Goal: Task Accomplishment & Management: Use online tool/utility

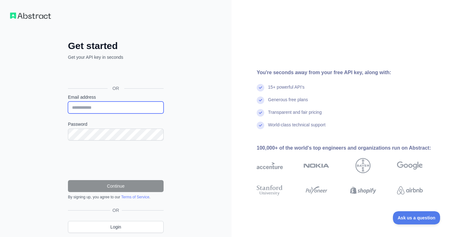
click at [105, 110] on input "Email address" at bounding box center [116, 108] width 96 height 12
type input "**********"
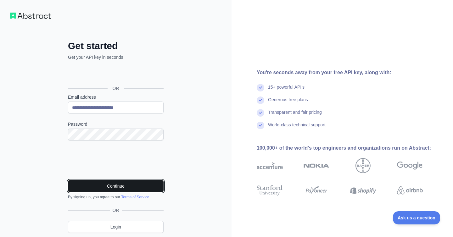
click at [107, 185] on button "Continue" at bounding box center [116, 186] width 96 height 12
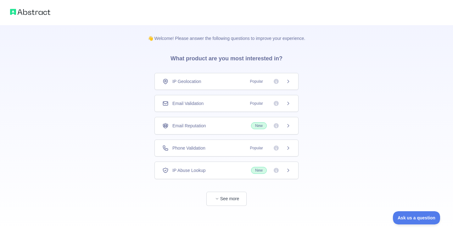
click at [226, 103] on div "Email Validation Popular" at bounding box center [227, 103] width 128 height 6
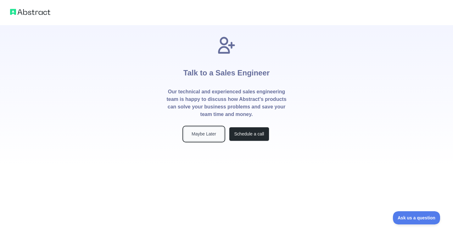
click at [215, 136] on button "Maybe Later" at bounding box center [204, 134] width 40 height 14
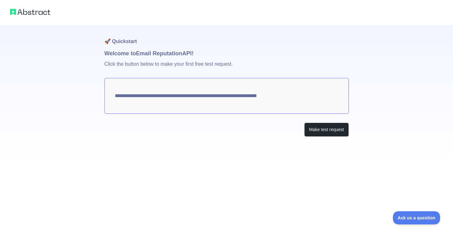
click at [33, 14] on img at bounding box center [30, 12] width 40 height 9
click at [316, 133] on button "Make test request" at bounding box center [327, 130] width 44 height 14
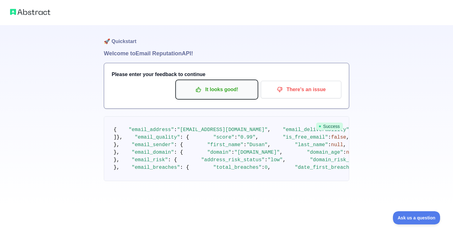
click at [224, 91] on p "It looks good!" at bounding box center [216, 89] width 71 height 11
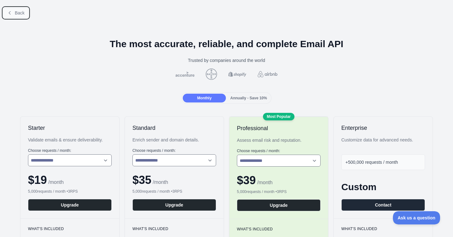
click at [13, 12] on button "Back" at bounding box center [16, 13] width 26 height 11
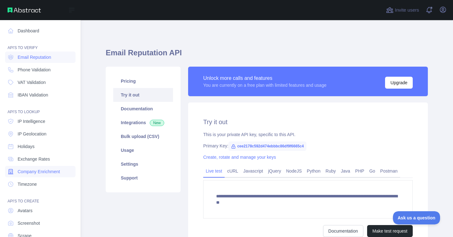
click at [43, 169] on span "Company Enrichment" at bounding box center [39, 172] width 43 height 6
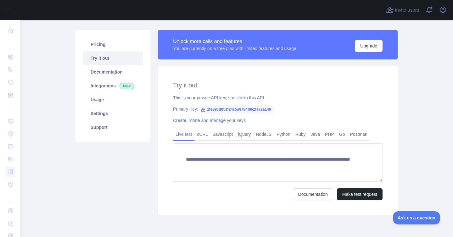
scroll to position [38, 0]
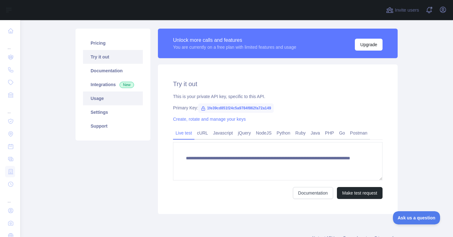
click at [103, 100] on link "Usage" at bounding box center [113, 99] width 60 height 14
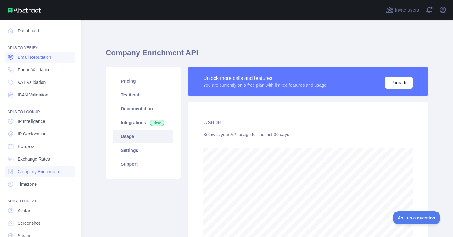
click at [37, 59] on span "Email Reputation" at bounding box center [35, 57] width 34 height 6
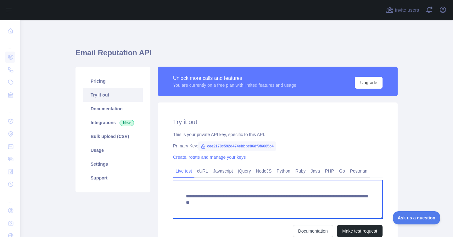
drag, startPoint x: 274, startPoint y: 196, endPoint x: 184, endPoint y: 195, distance: 90.4
click at [184, 195] on textarea "**********" at bounding box center [278, 199] width 210 height 38
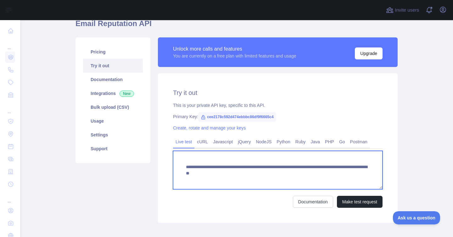
scroll to position [33, 0]
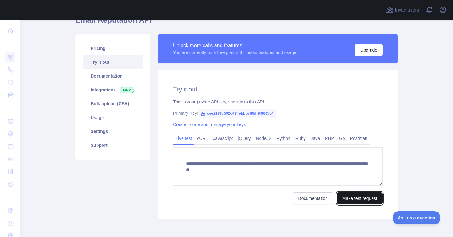
click at [352, 197] on button "Make test request" at bounding box center [360, 199] width 46 height 12
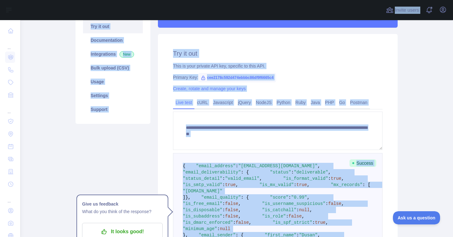
scroll to position [40, 0]
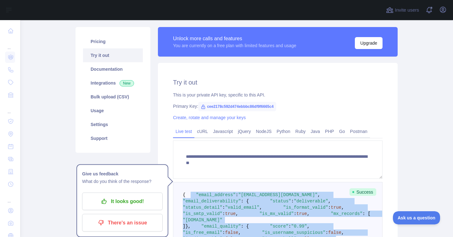
drag, startPoint x: 197, startPoint y: 199, endPoint x: 187, endPoint y: 201, distance: 9.9
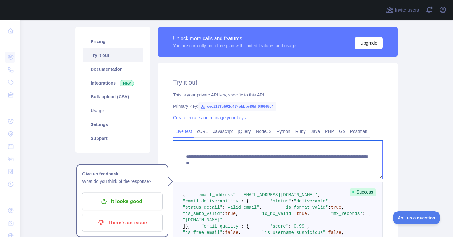
click at [316, 165] on textarea "**********" at bounding box center [278, 160] width 210 height 38
drag, startPoint x: 359, startPoint y: 164, endPoint x: 303, endPoint y: 164, distance: 55.7
click at [303, 164] on textarea "**********" at bounding box center [278, 160] width 210 height 38
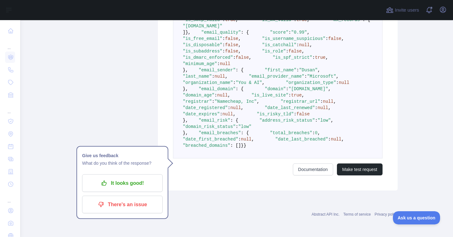
scroll to position [417, 0]
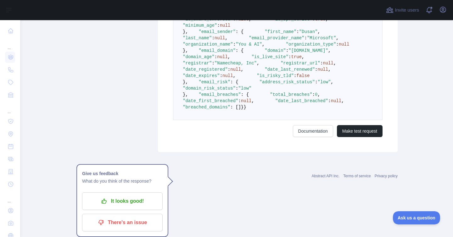
type textarea "**********"
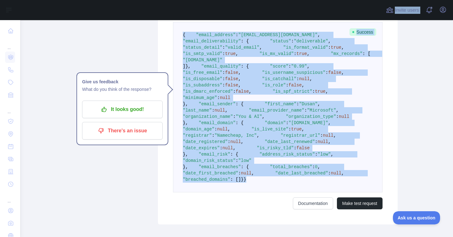
scroll to position [0, 0]
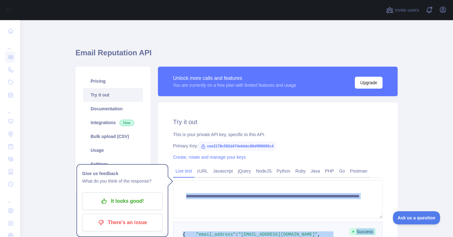
drag, startPoint x: 205, startPoint y: 146, endPoint x: 215, endPoint y: 213, distance: 66.9
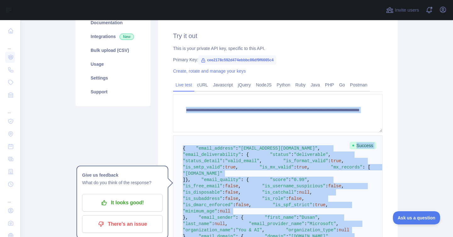
scroll to position [89, 0]
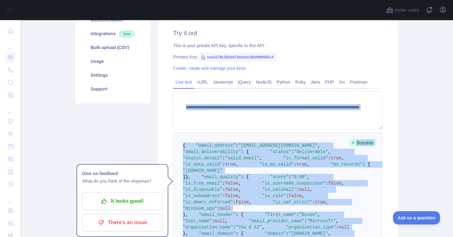
click at [215, 213] on pre "{ "email_address" : "dusan.grujicic@youandai.eu" , "email_deliverability" : { "…" at bounding box center [278, 218] width 210 height 171
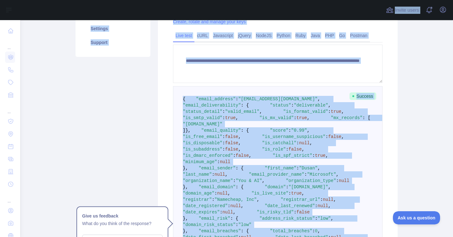
scroll to position [120, 0]
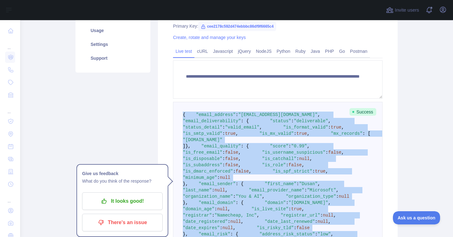
drag, startPoint x: 188, startPoint y: 196, endPoint x: 181, endPoint y: 116, distance: 80.9
click at [181, 116] on pre "{ "email_address" : "dusan.grujicic@youandai.eu" , "email_deliverability" : { "…" at bounding box center [278, 187] width 210 height 171
copy code "{ "email_address" : "dusan.grujicic@youandai.eu" , "email_deliverability" : { "…"
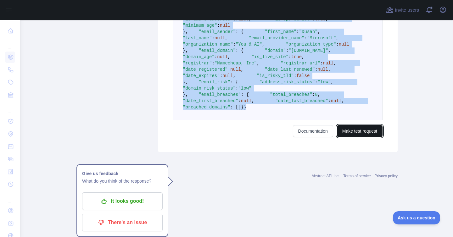
click at [352, 137] on button "Make test request" at bounding box center [360, 131] width 46 height 12
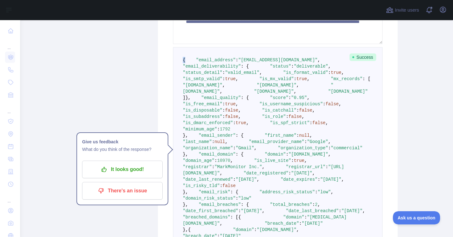
scroll to position [42, 0]
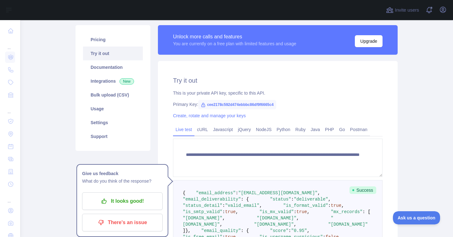
click at [238, 104] on span "cee2178c592d474ebbbc86df9f6665c4" at bounding box center [237, 104] width 78 height 9
copy span "cee2178c592d474ebbbc86df9f6665c4"
click at [108, 107] on link "Usage" at bounding box center [113, 109] width 60 height 14
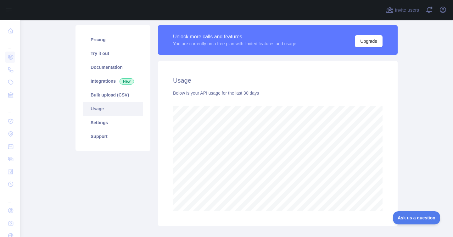
scroll to position [217, 433]
click at [99, 104] on link "Usage" at bounding box center [113, 109] width 60 height 14
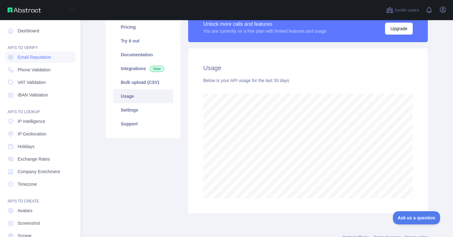
scroll to position [314707, 314551]
click at [35, 175] on link "Company Enrichment" at bounding box center [40, 171] width 71 height 11
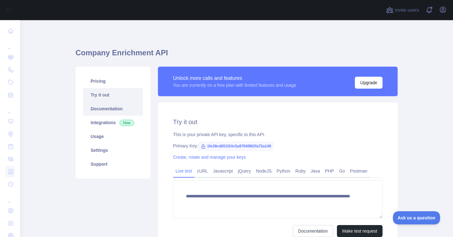
click at [98, 114] on link "Documentation" at bounding box center [113, 109] width 60 height 14
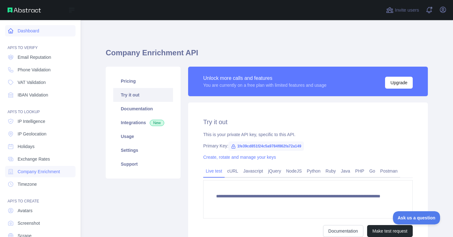
click at [23, 31] on link "Dashboard" at bounding box center [40, 30] width 71 height 11
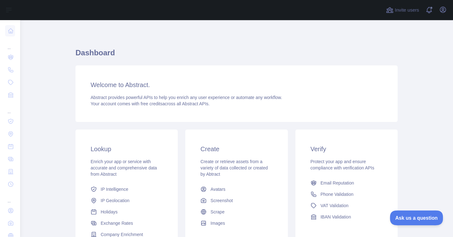
click at [402, 218] on span "Ask us a question" at bounding box center [413, 217] width 47 height 4
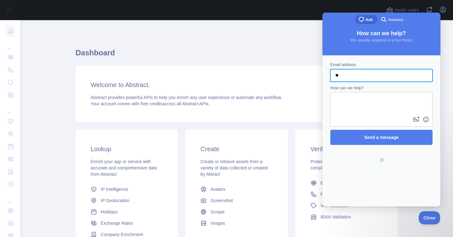
type input "*"
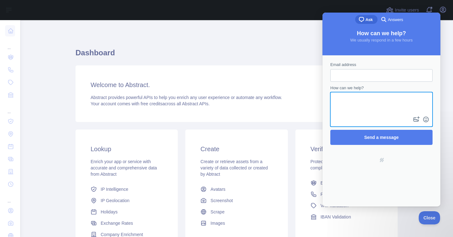
click at [356, 102] on textarea "How can we help?" at bounding box center [381, 104] width 101 height 22
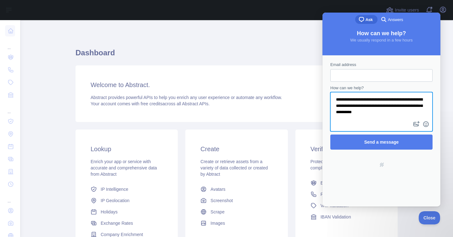
scroll to position [1, 0]
type textarea "**********"
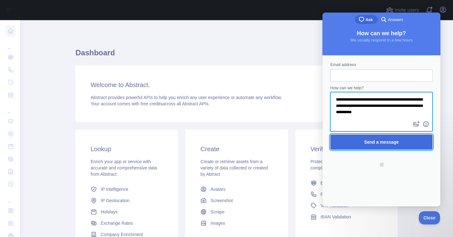
click at [368, 140] on span "Send a message" at bounding box center [382, 142] width 35 height 5
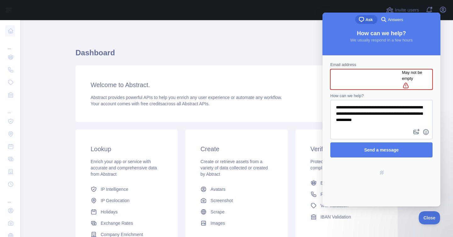
click at [341, 76] on input "Email address" at bounding box center [369, 79] width 67 height 11
type input "**********"
click at [401, 111] on textarea "**********" at bounding box center [381, 114] width 101 height 27
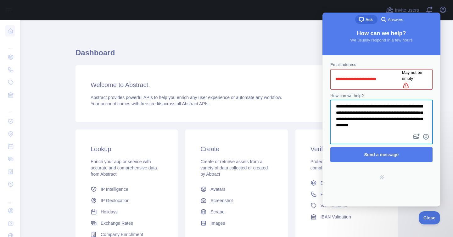
drag, startPoint x: 347, startPoint y: 118, endPoint x: 398, endPoint y: 112, distance: 51.9
click at [398, 112] on textarea "**********" at bounding box center [381, 117] width 101 height 32
type textarea "**********"
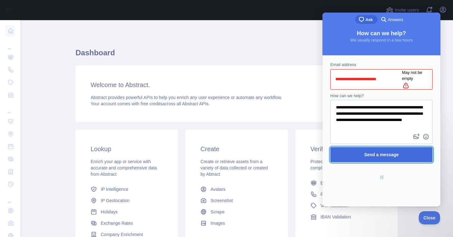
click at [398, 152] on span "Send a message" at bounding box center [382, 154] width 35 height 5
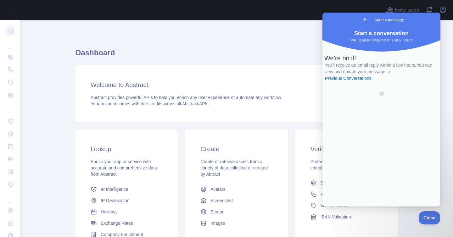
click at [358, 18] on link "Go back" at bounding box center [365, 19] width 15 height 9
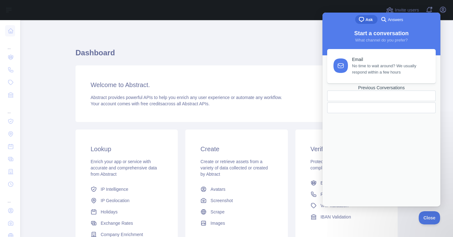
click at [302, 34] on div "Dashboard Welcome to Abstract. Abstract provides powerful APIs to help you enri…" at bounding box center [237, 167] width 322 height 294
click at [425, 219] on span "Close" at bounding box center [428, 217] width 21 height 4
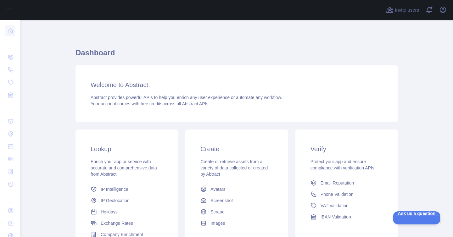
scroll to position [76, 0]
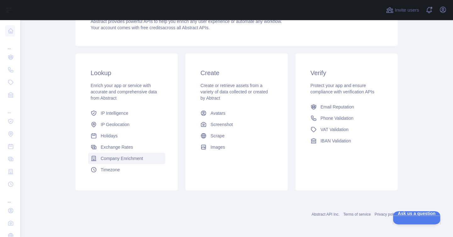
click at [120, 158] on span "Company Enrichment" at bounding box center [122, 159] width 43 height 6
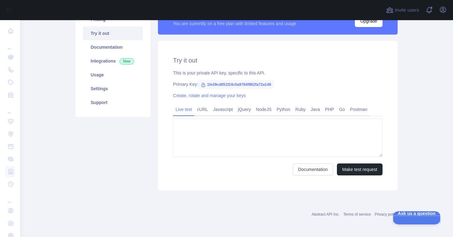
type textarea "**********"
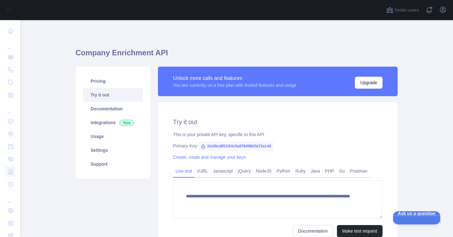
click at [225, 147] on span "1fe39cd851f24c5a9784f862fa72a149" at bounding box center [236, 146] width 76 height 9
copy span "1fe39cd851f24c5a9784f862fa72a149"
click at [112, 118] on link "Integrations New" at bounding box center [113, 123] width 60 height 14
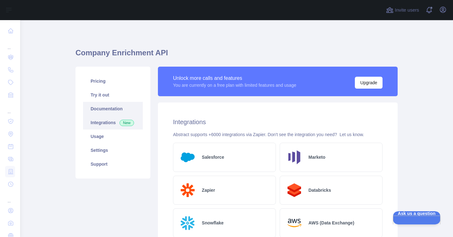
click at [102, 112] on link "Documentation" at bounding box center [113, 109] width 60 height 14
click at [107, 91] on link "Try it out" at bounding box center [113, 95] width 60 height 14
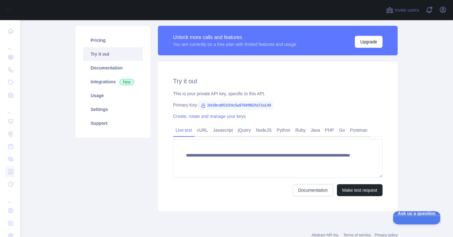
scroll to position [42, 0]
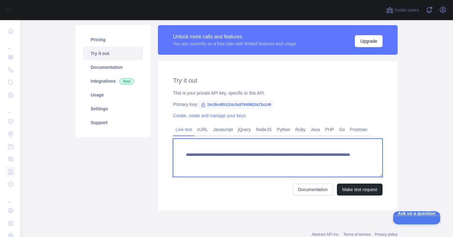
click at [305, 163] on textarea "**********" at bounding box center [278, 158] width 210 height 38
click at [307, 162] on textarea "**********" at bounding box center [278, 158] width 210 height 38
type textarea "**********"
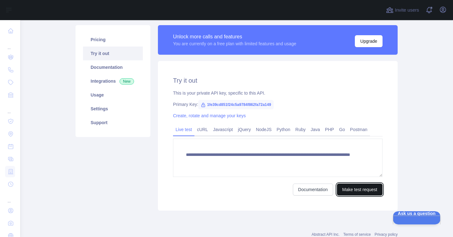
click at [351, 188] on button "Make test request" at bounding box center [360, 190] width 46 height 12
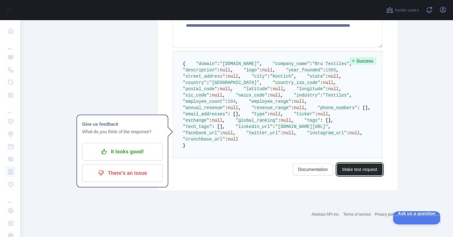
scroll to position [171, 0]
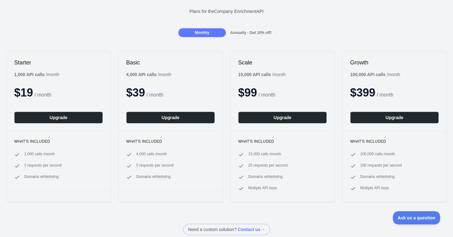
scroll to position [42, 0]
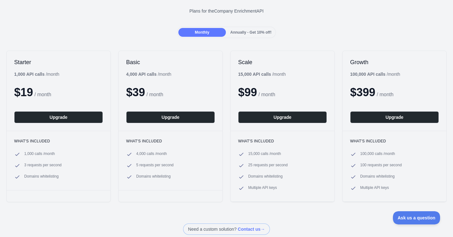
click at [246, 31] on span "Annually - Get 10% off!" at bounding box center [251, 32] width 41 height 4
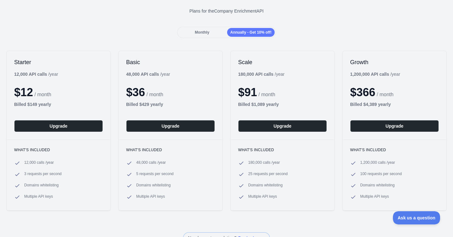
click at [201, 32] on span "Monthly" at bounding box center [202, 32] width 14 height 4
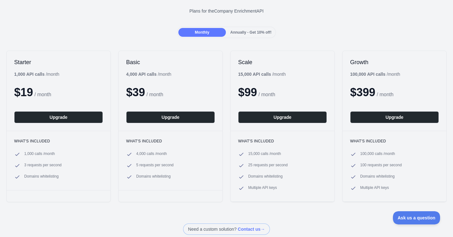
click at [246, 27] on div "Monthly Annually - Get 10% off!" at bounding box center [226, 32] width 99 height 11
click at [246, 29] on div "Annually - Get 10% off!" at bounding box center [251, 32] width 48 height 9
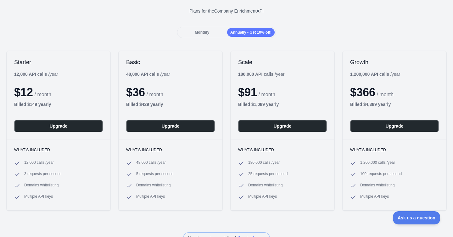
click at [207, 31] on span "Monthly" at bounding box center [202, 32] width 14 height 4
